Goal: Task Accomplishment & Management: Use online tool/utility

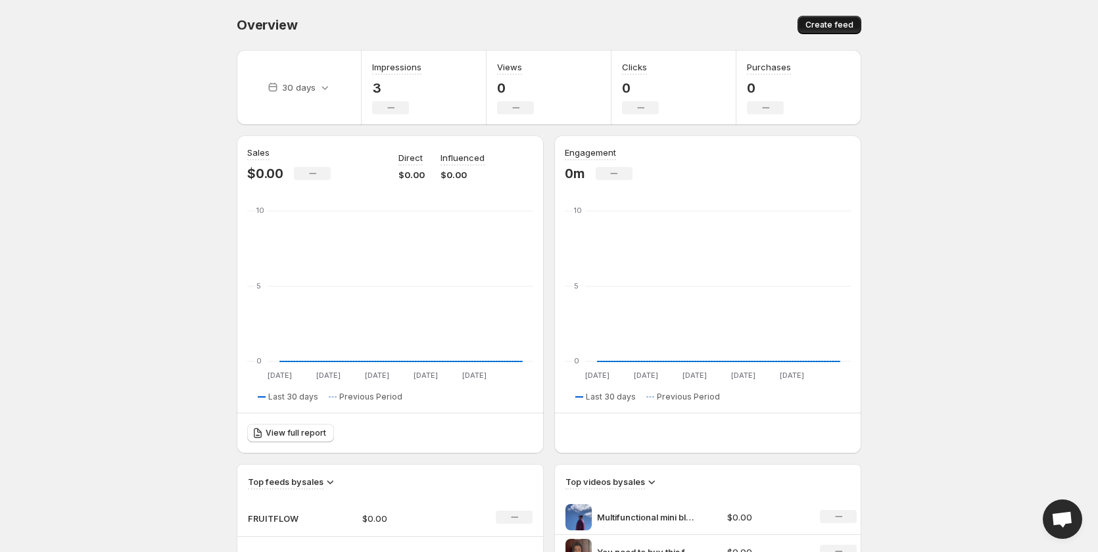
click at [849, 26] on span "Create feed" at bounding box center [829, 25] width 48 height 11
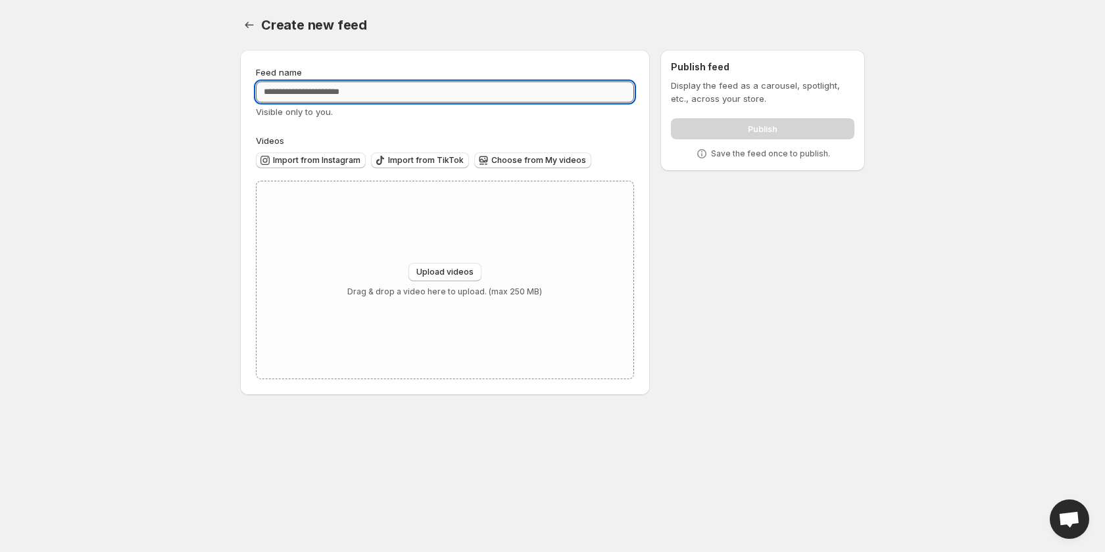
click at [372, 89] on input "Feed name" at bounding box center [445, 92] width 378 height 21
click at [398, 91] on input "Feed name" at bounding box center [445, 92] width 378 height 21
type input "*****"
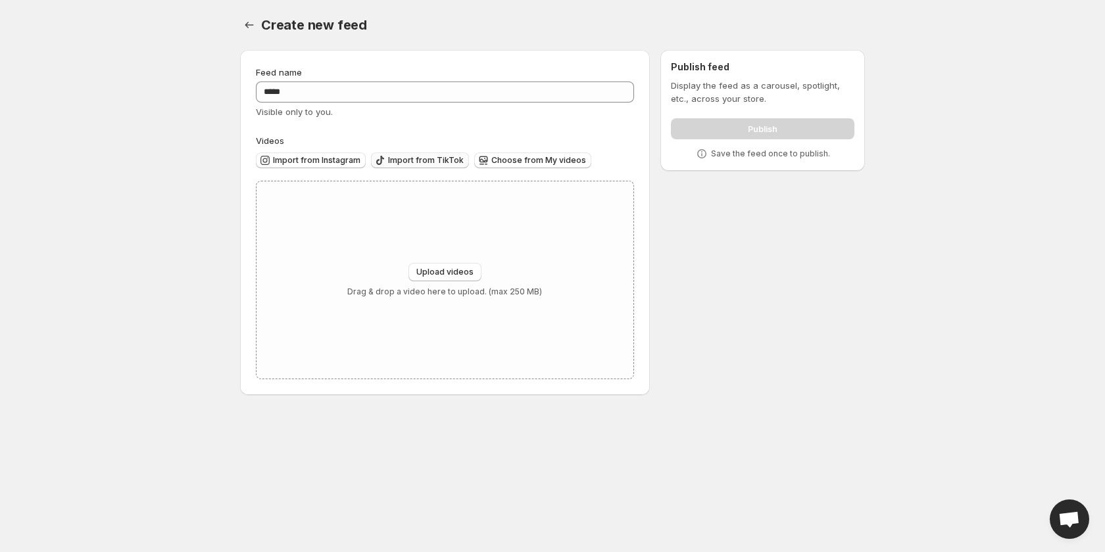
click at [437, 158] on span "Import from TikTok" at bounding box center [426, 160] width 76 height 11
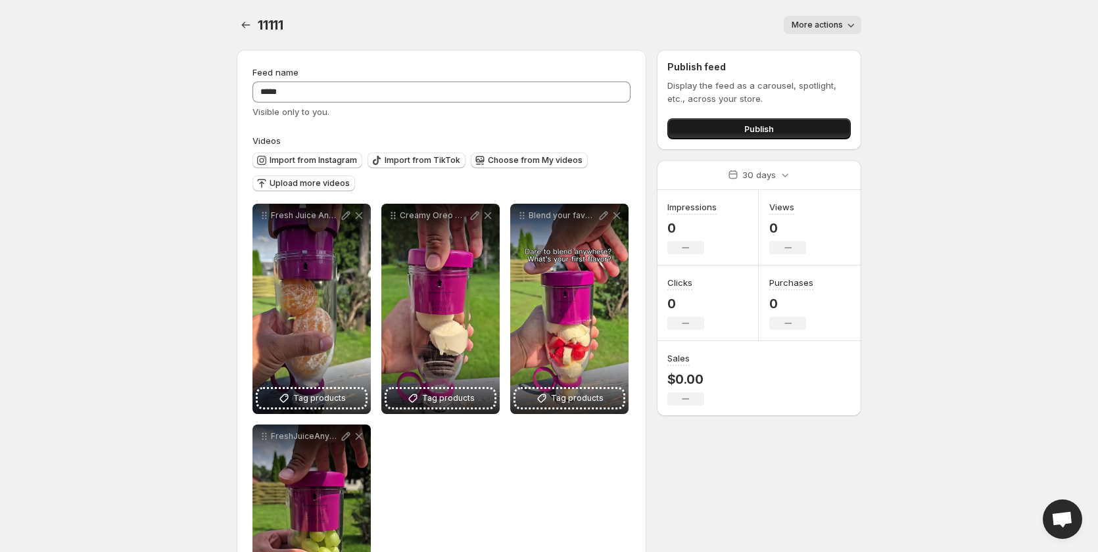
click at [772, 126] on span "Publish" at bounding box center [759, 128] width 30 height 13
click at [804, 129] on button "Publish" at bounding box center [758, 128] width 183 height 21
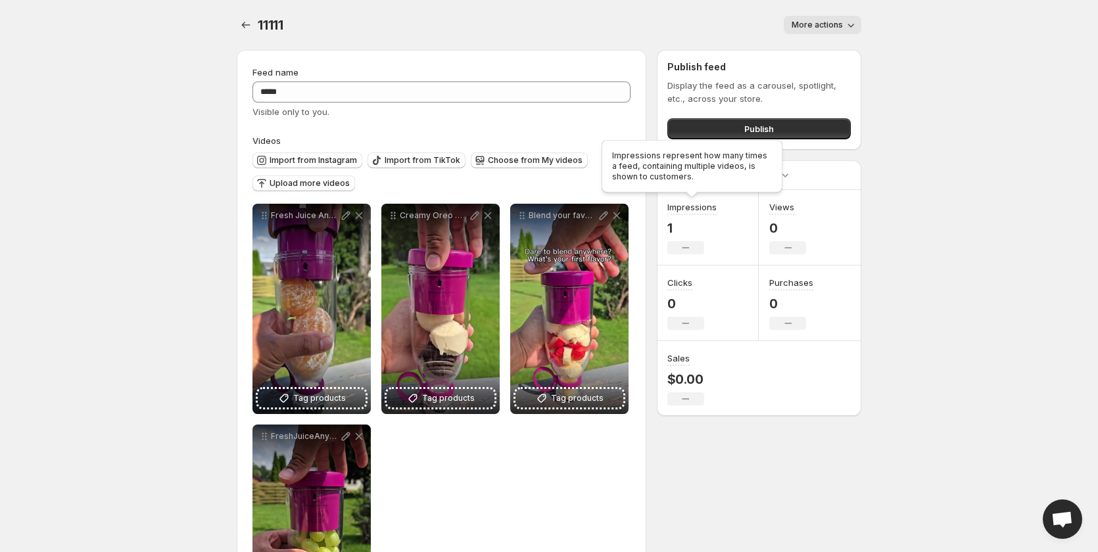
click at [690, 209] on h3 "Impressions" at bounding box center [691, 207] width 49 height 13
